Goal: Find specific page/section

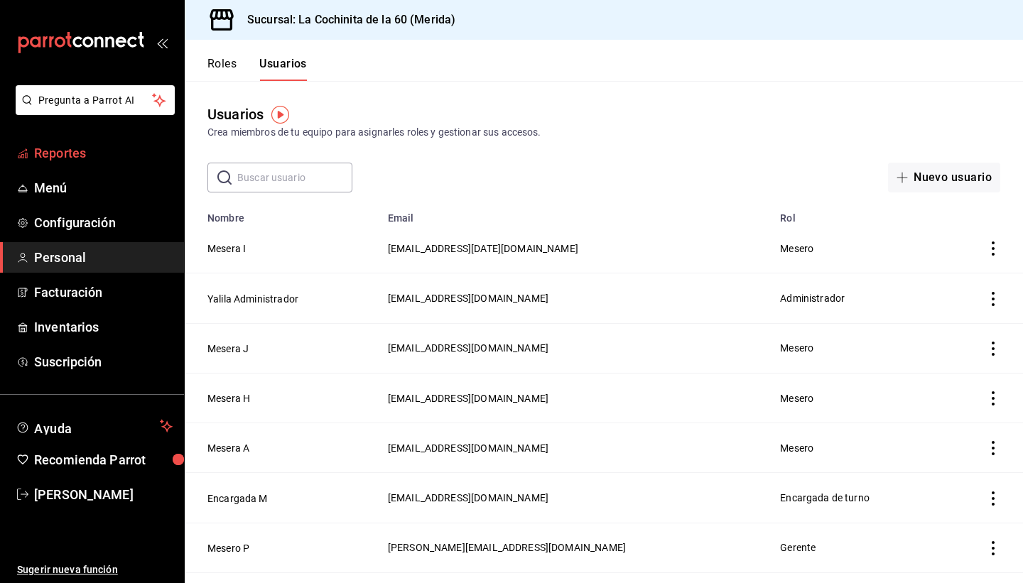
click at [88, 143] on span "Reportes" at bounding box center [103, 152] width 138 height 19
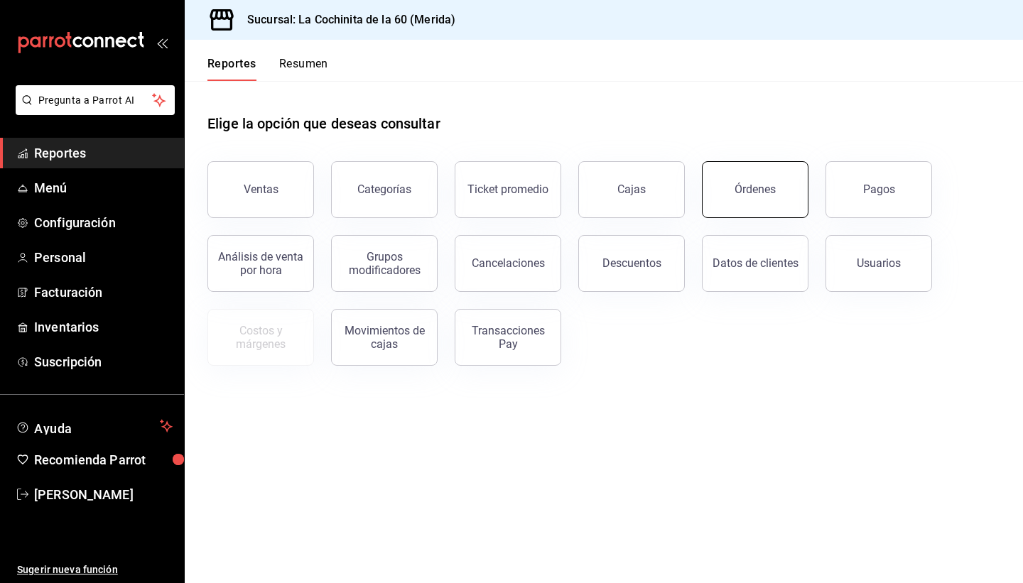
click at [781, 176] on button "Órdenes" at bounding box center [755, 189] width 107 height 57
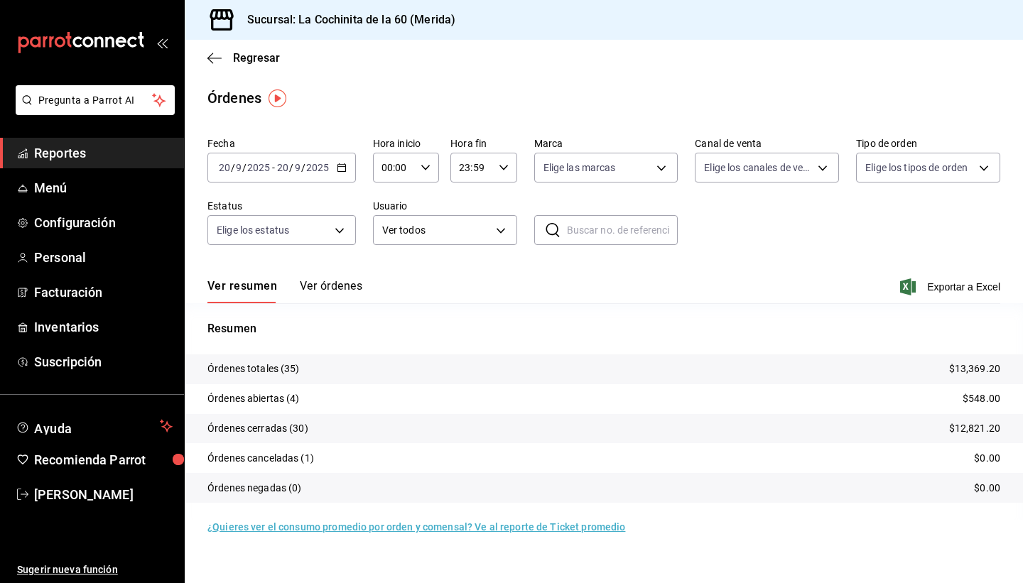
click at [75, 156] on span "Reportes" at bounding box center [103, 152] width 138 height 19
